Goal: Information Seeking & Learning: Learn about a topic

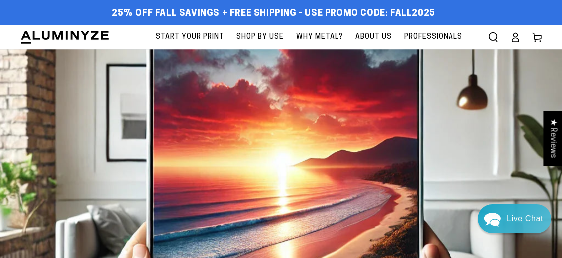
click at [309, 38] on span "Why Metal?" at bounding box center [319, 37] width 47 height 12
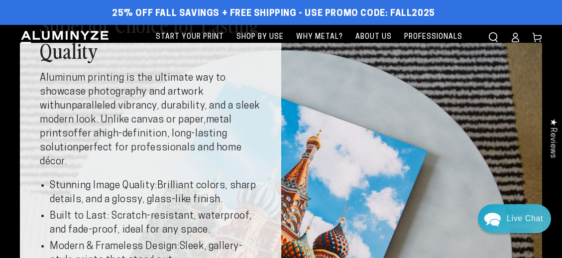
click at [495, 42] on icon "Search our site" at bounding box center [494, 37] width 10 height 10
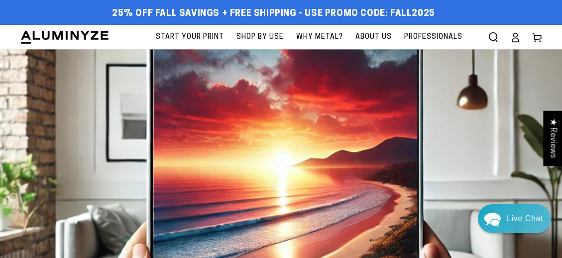
click at [446, 82] on img at bounding box center [281, 184] width 562 height 271
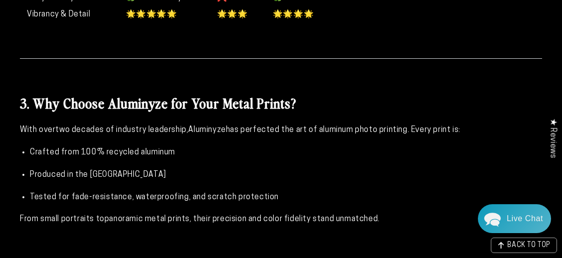
scroll to position [883, 0]
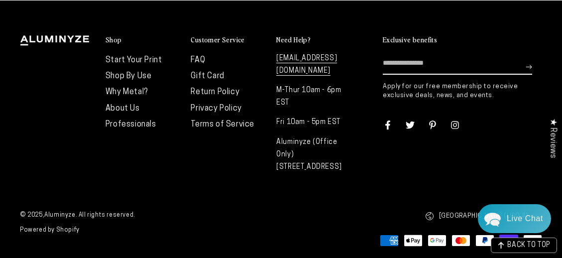
scroll to position [4777, 0]
